Goal: Transaction & Acquisition: Download file/media

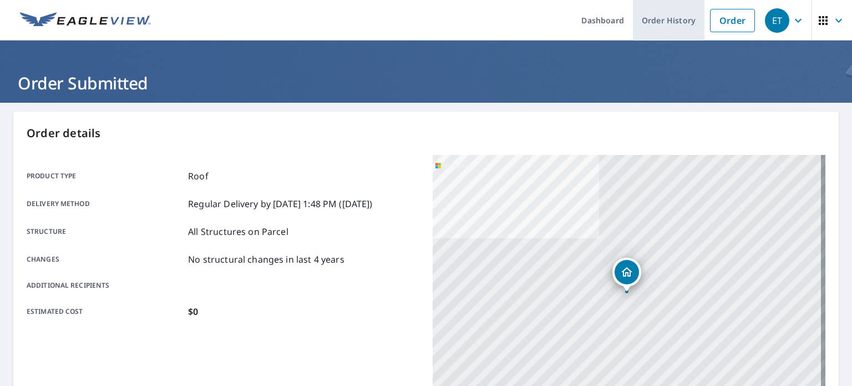
click at [664, 22] on link "Order History" at bounding box center [669, 20] width 72 height 41
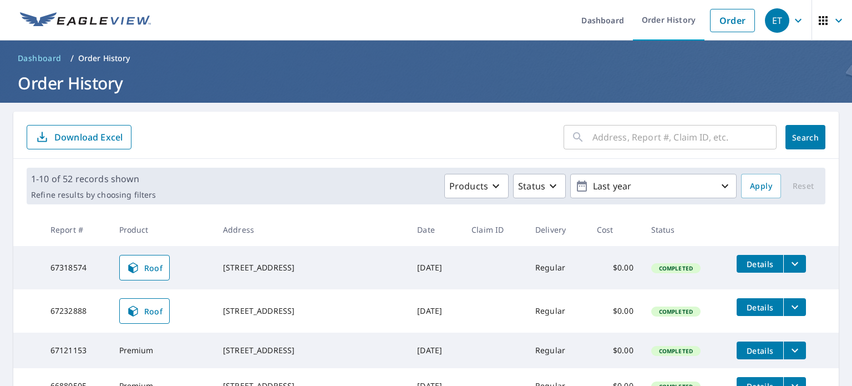
click at [788, 265] on icon "filesDropdownBtn-67318574" at bounding box center [794, 263] width 13 height 13
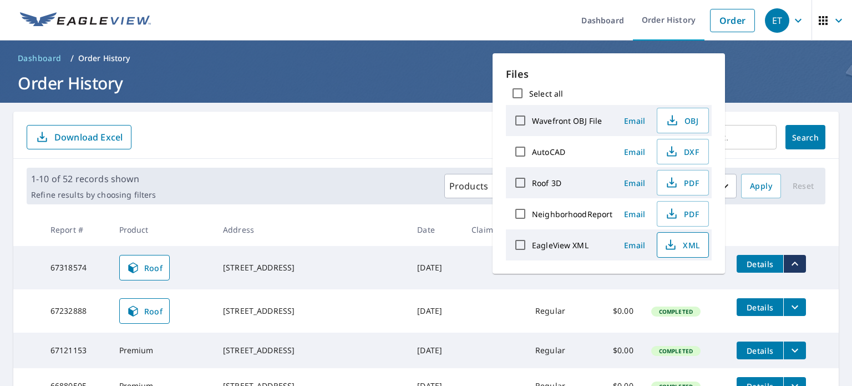
click at [689, 244] on span "XML" at bounding box center [682, 244] width 36 height 13
click at [408, 230] on th "Date" at bounding box center [435, 229] width 54 height 33
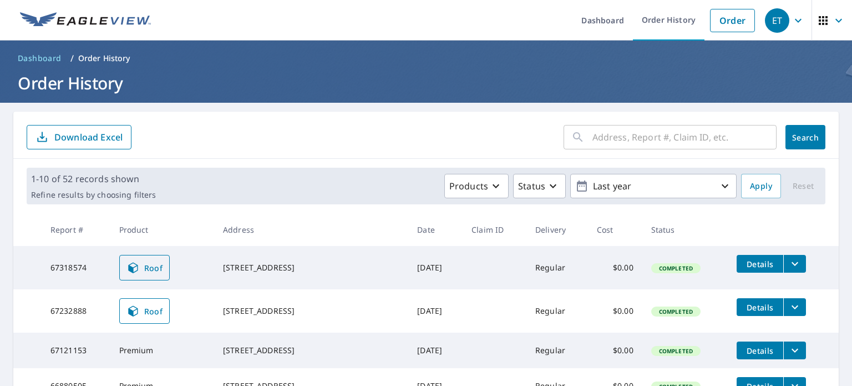
click at [140, 274] on link "Roof" at bounding box center [144, 268] width 51 height 26
click at [791, 269] on icon "filesDropdownBtn-67318574" at bounding box center [794, 263] width 13 height 13
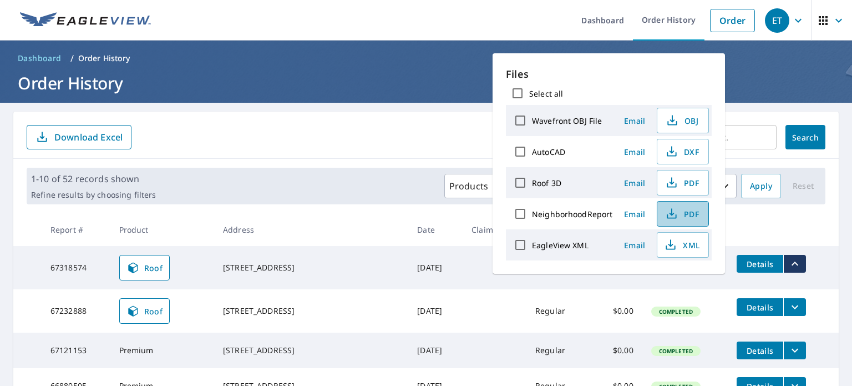
click at [680, 213] on span "PDF" at bounding box center [682, 213] width 36 height 13
click at [408, 234] on th "Date" at bounding box center [435, 229] width 54 height 33
